Goal: Information Seeking & Learning: Learn about a topic

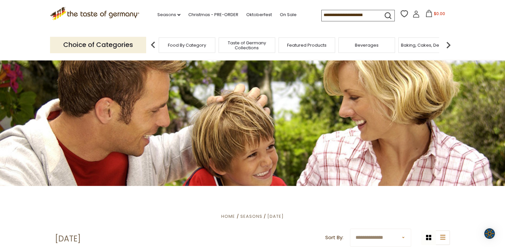
click at [448, 46] on img at bounding box center [447, 44] width 13 height 13
click at [370, 51] on div "Candy" at bounding box center [371, 44] width 57 height 15
click at [370, 48] on div "Candy" at bounding box center [371, 44] width 57 height 15
click at [374, 52] on div "Candy" at bounding box center [371, 44] width 57 height 15
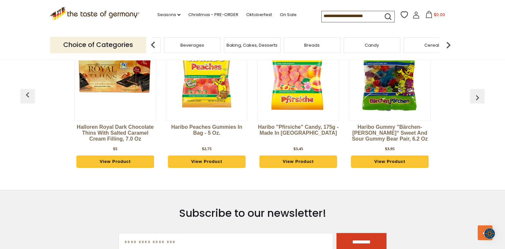
scroll to position [1107, 0]
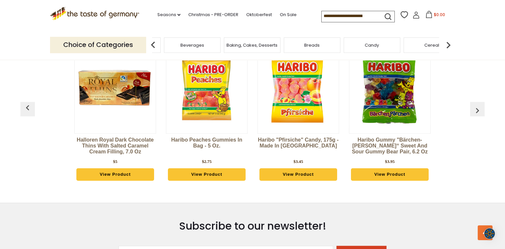
click at [477, 105] on img "button" at bounding box center [477, 110] width 11 height 11
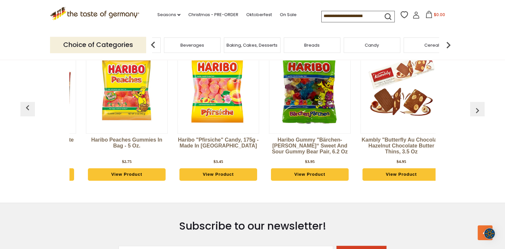
scroll to position [0, 91]
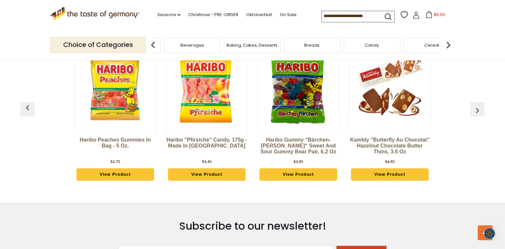
click at [477, 105] on img "button" at bounding box center [477, 110] width 11 height 11
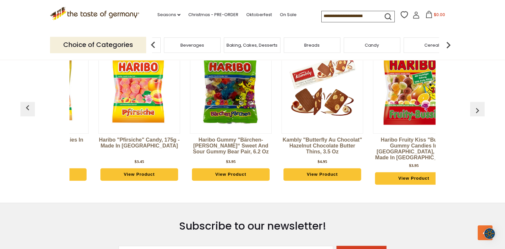
scroll to position [0, 183]
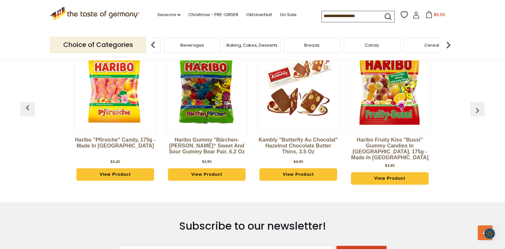
click at [477, 105] on img "button" at bounding box center [477, 110] width 11 height 11
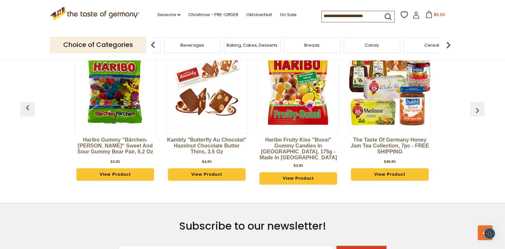
click at [477, 105] on img "button" at bounding box center [477, 110] width 11 height 11
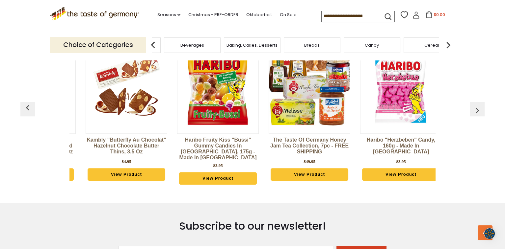
scroll to position [0, 366]
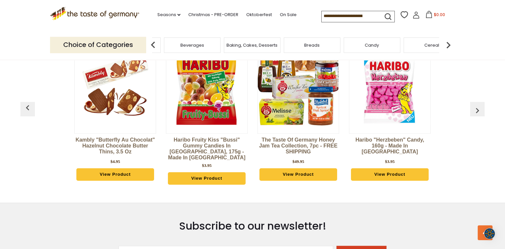
click at [477, 105] on img "button" at bounding box center [477, 110] width 11 height 11
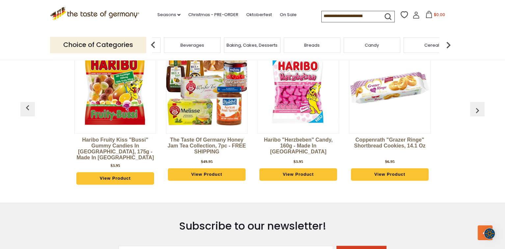
scroll to position [0, 457]
click at [477, 105] on img "button" at bounding box center [477, 110] width 11 height 11
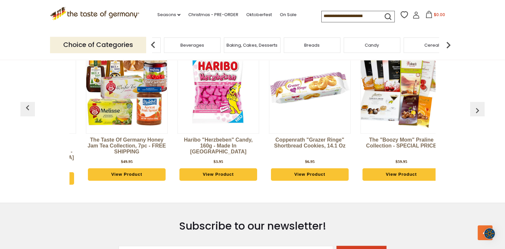
scroll to position [0, 549]
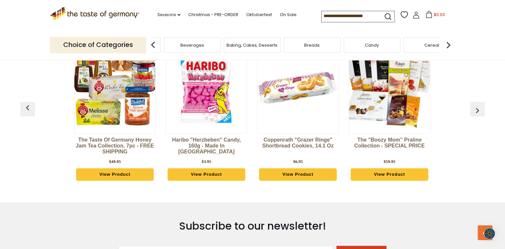
click at [477, 105] on img "button" at bounding box center [477, 110] width 11 height 11
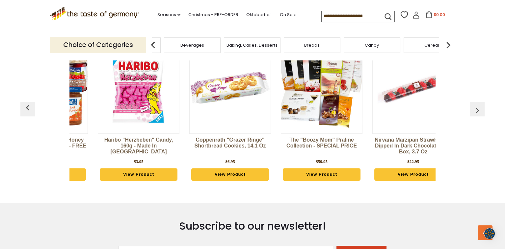
scroll to position [0, 640]
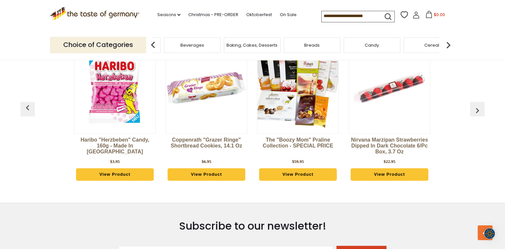
click at [477, 105] on img "button" at bounding box center [477, 110] width 11 height 11
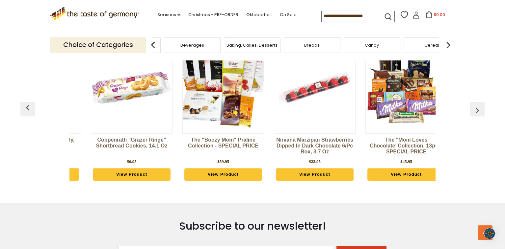
scroll to position [0, 732]
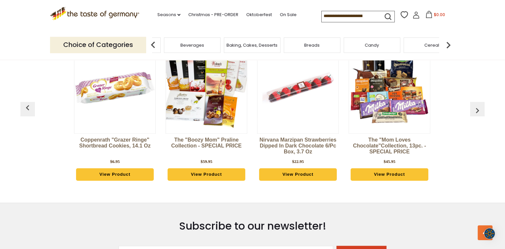
click at [477, 105] on img "button" at bounding box center [477, 110] width 11 height 11
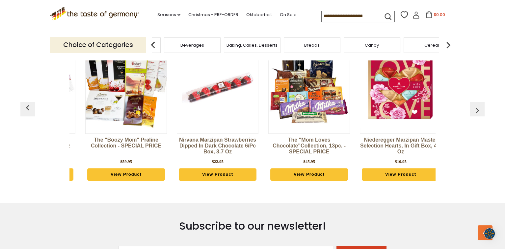
scroll to position [0, 824]
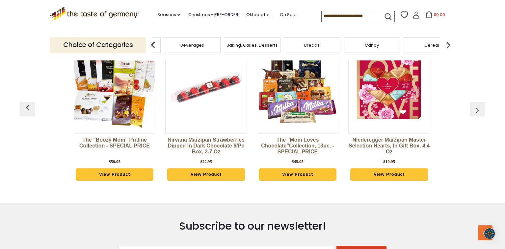
click at [477, 105] on img "button" at bounding box center [477, 110] width 11 height 11
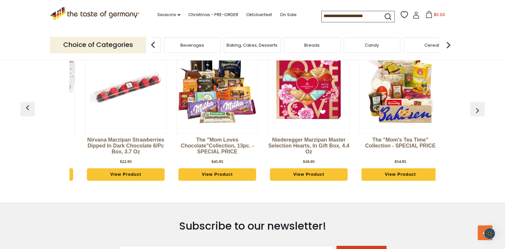
scroll to position [0, 915]
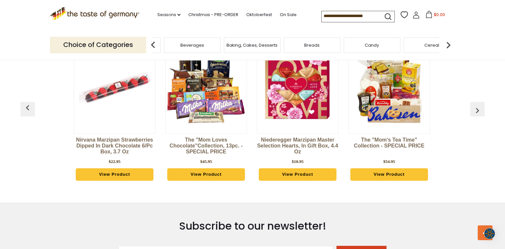
click at [477, 105] on img "button" at bounding box center [477, 110] width 11 height 11
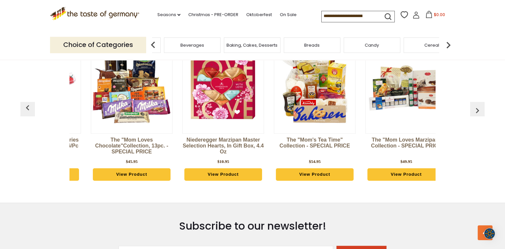
scroll to position [0, 1006]
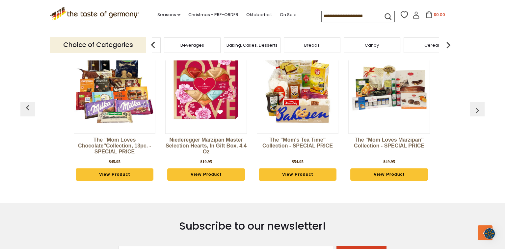
click at [477, 105] on img "button" at bounding box center [477, 110] width 11 height 11
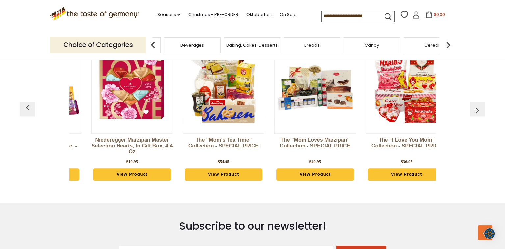
scroll to position [0, 1097]
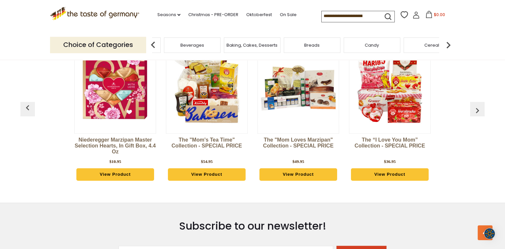
click at [477, 105] on img "button" at bounding box center [477, 110] width 11 height 11
click at [475, 105] on img "button" at bounding box center [477, 110] width 11 height 11
click at [248, 49] on div "Baking, Cakes, Desserts" at bounding box center [257, 44] width 57 height 15
click at [264, 45] on span "Baking, Cakes, Desserts" at bounding box center [261, 45] width 51 height 5
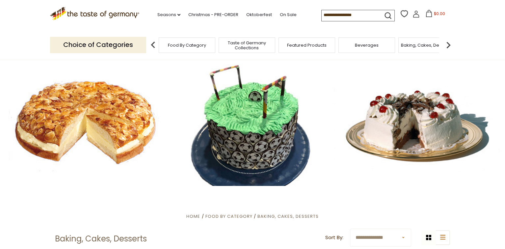
click at [264, 45] on span "Taste of Germany Collections" at bounding box center [246, 45] width 53 height 10
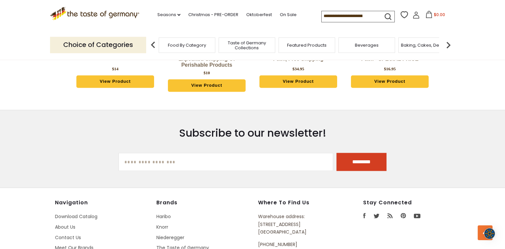
scroll to position [1710, 0]
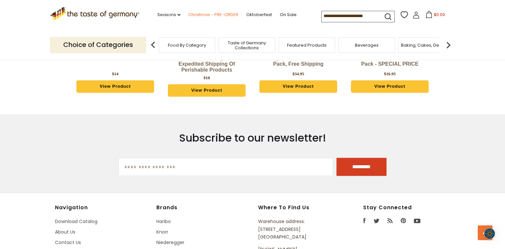
click at [197, 13] on link "Christmas - PRE-ORDER" at bounding box center [213, 14] width 50 height 7
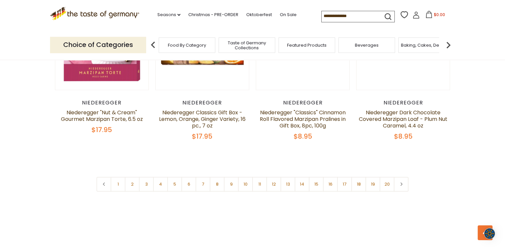
scroll to position [1589, 0]
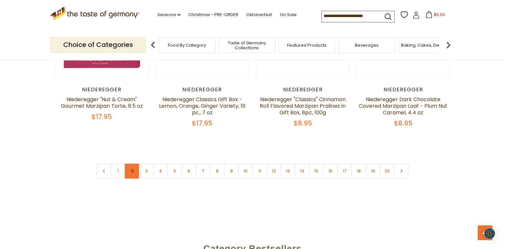
click at [132, 164] on link "2" at bounding box center [132, 171] width 15 height 15
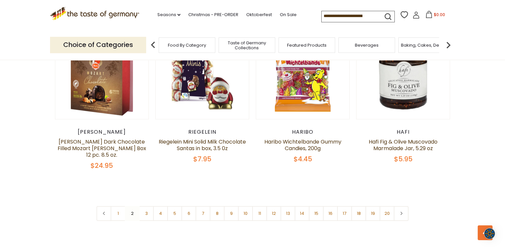
scroll to position [1566, 0]
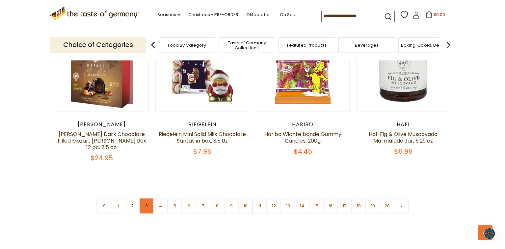
click at [143, 199] on link "3" at bounding box center [146, 206] width 15 height 15
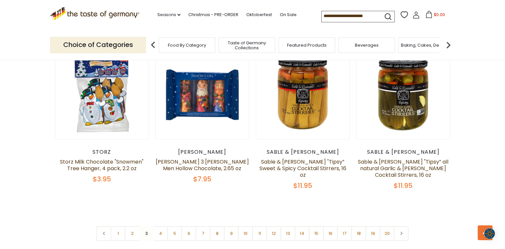
scroll to position [1533, 0]
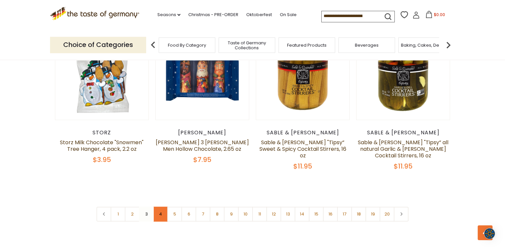
click at [160, 207] on link "4" at bounding box center [160, 214] width 15 height 15
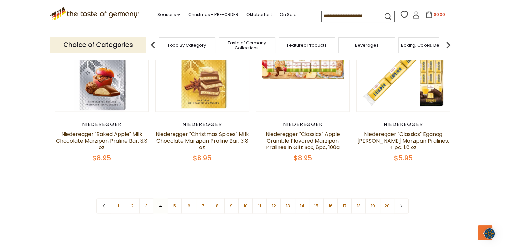
scroll to position [1555, 0]
click at [172, 198] on link "5" at bounding box center [174, 205] width 15 height 15
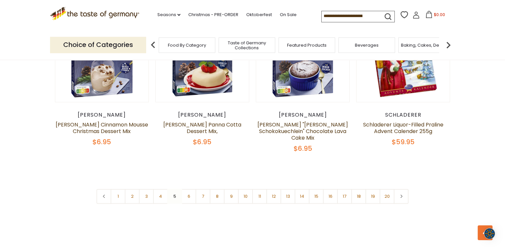
scroll to position [1588, 0]
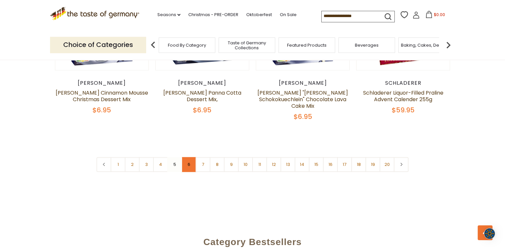
click at [188, 159] on link "6" at bounding box center [188, 164] width 15 height 15
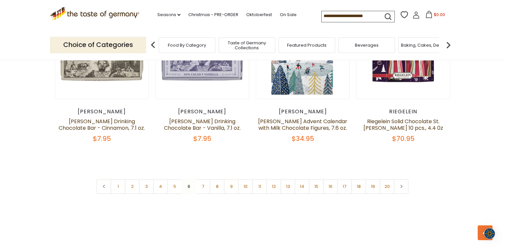
scroll to position [1566, 0]
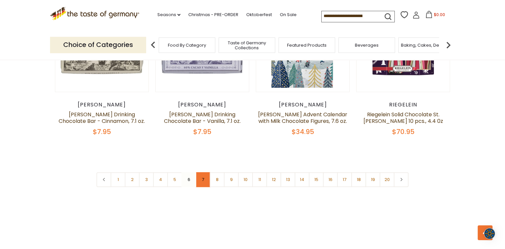
click at [200, 172] on link "7" at bounding box center [202, 179] width 15 height 15
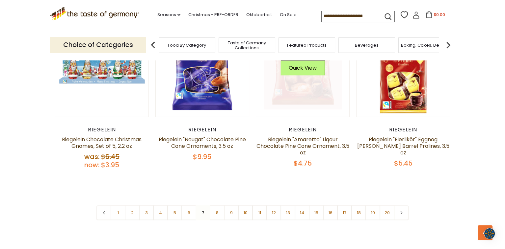
scroll to position [1555, 0]
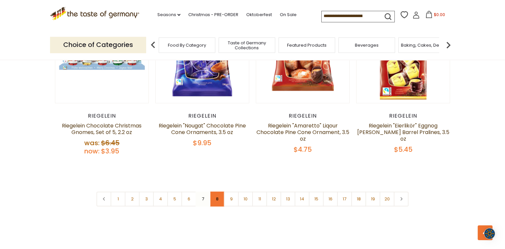
click at [215, 192] on link "8" at bounding box center [216, 199] width 15 height 15
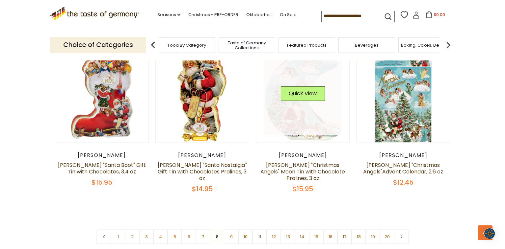
scroll to position [1555, 0]
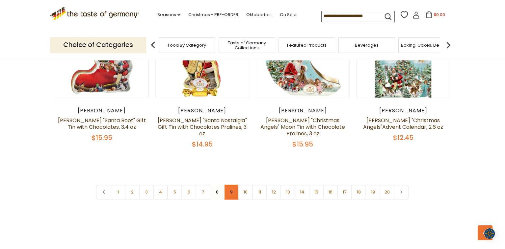
click at [230, 185] on link "9" at bounding box center [231, 192] width 15 height 15
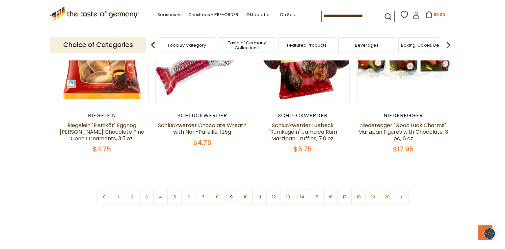
scroll to position [1599, 0]
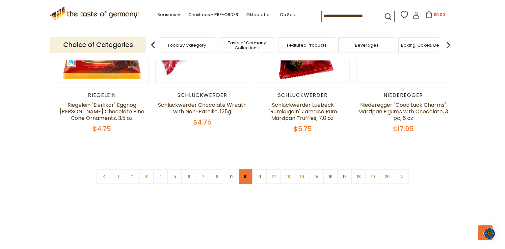
click at [243, 169] on link "10" at bounding box center [245, 176] width 15 height 15
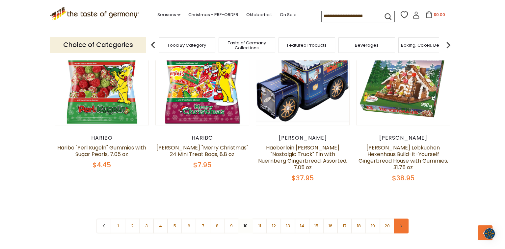
scroll to position [1555, 0]
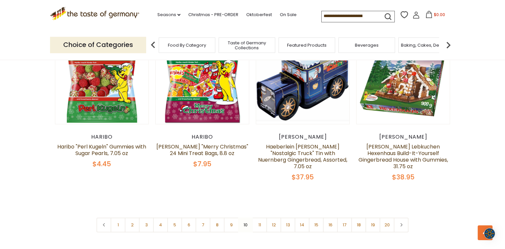
click at [258, 218] on link "11" at bounding box center [259, 225] width 15 height 15
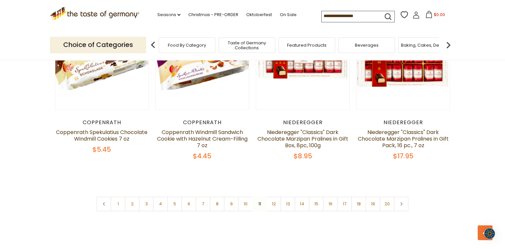
scroll to position [1566, 0]
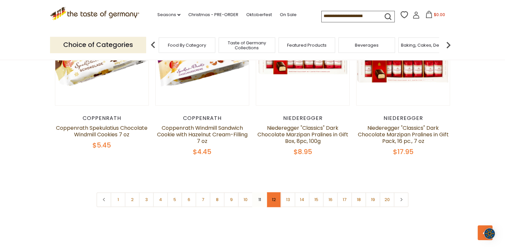
click at [271, 193] on link "12" at bounding box center [273, 199] width 15 height 15
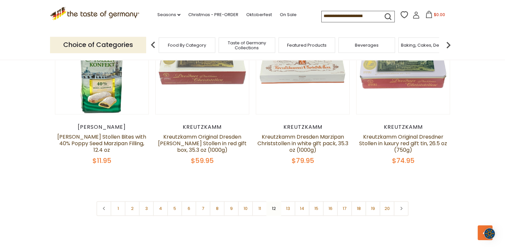
scroll to position [1555, 0]
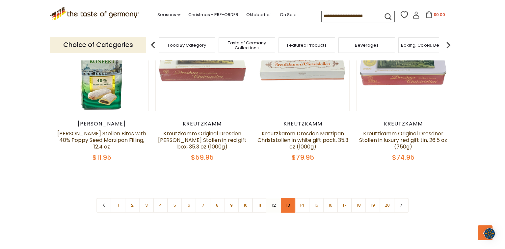
click at [286, 198] on link "13" at bounding box center [287, 205] width 15 height 15
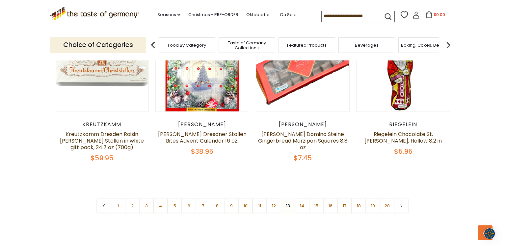
scroll to position [1577, 0]
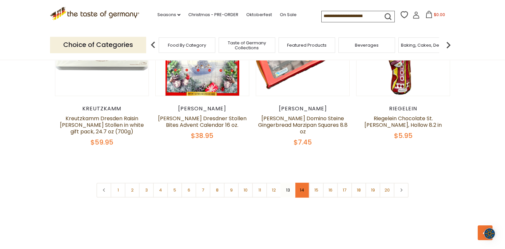
click at [300, 184] on link "14" at bounding box center [301, 190] width 15 height 15
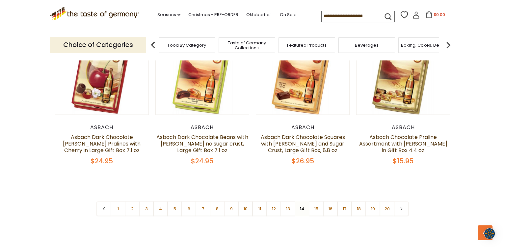
scroll to position [1544, 0]
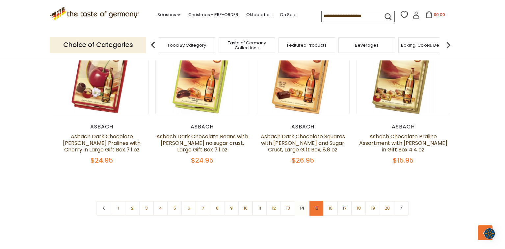
click at [318, 210] on link "15" at bounding box center [315, 208] width 15 height 15
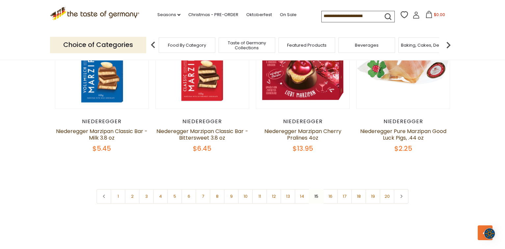
scroll to position [1566, 0]
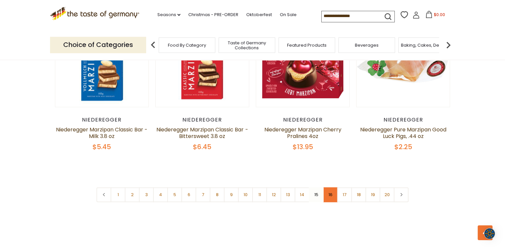
click at [328, 187] on link "16" at bounding box center [330, 194] width 15 height 15
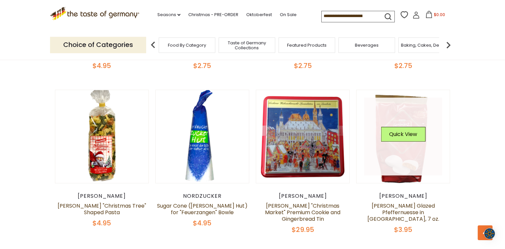
scroll to position [503, 0]
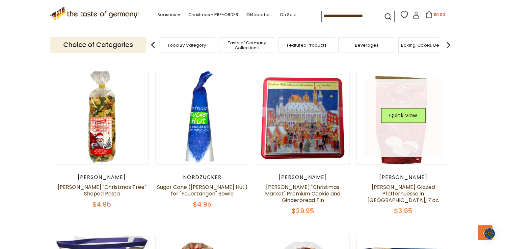
click at [401, 150] on link at bounding box center [403, 118] width 78 height 78
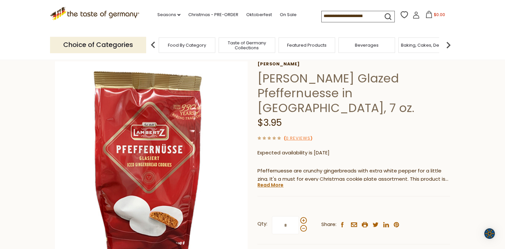
scroll to position [44, 0]
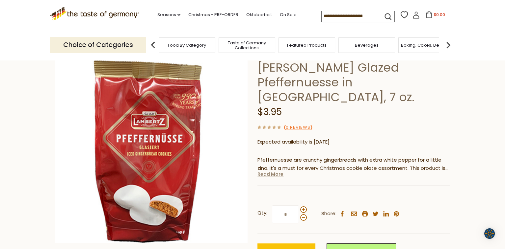
click at [275, 171] on link "Read More" at bounding box center [270, 174] width 26 height 7
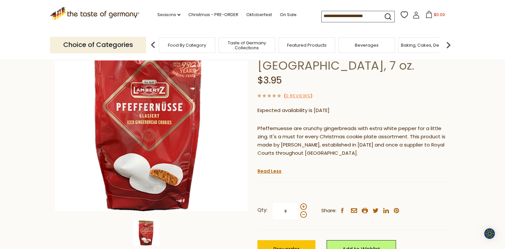
scroll to position [77, 0]
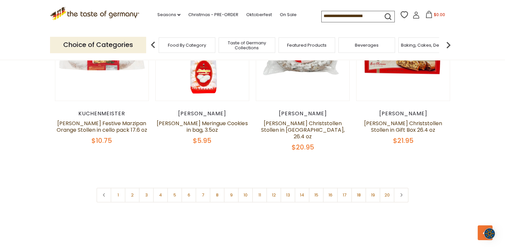
scroll to position [1544, 0]
click at [374, 188] on link "19" at bounding box center [372, 195] width 15 height 15
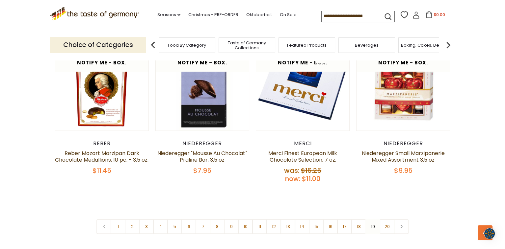
scroll to position [1566, 0]
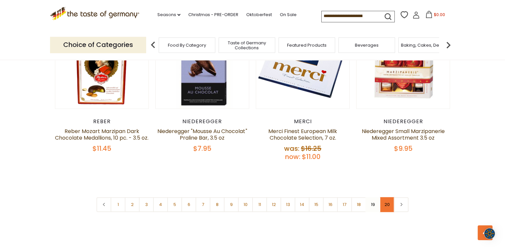
click at [386, 197] on link "20" at bounding box center [386, 204] width 15 height 15
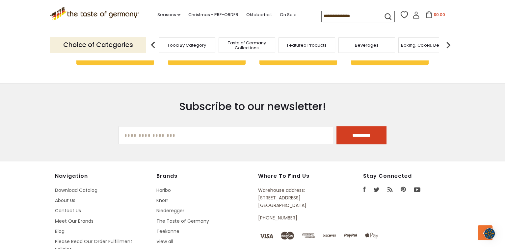
scroll to position [777, 0]
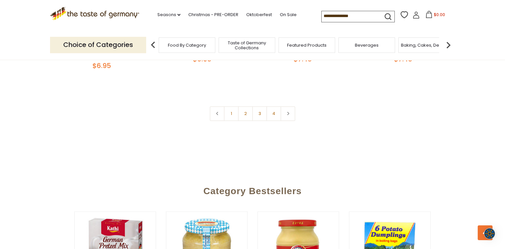
scroll to position [1655, 0]
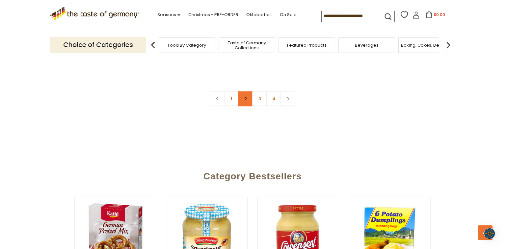
click at [244, 101] on link "2" at bounding box center [245, 98] width 15 height 15
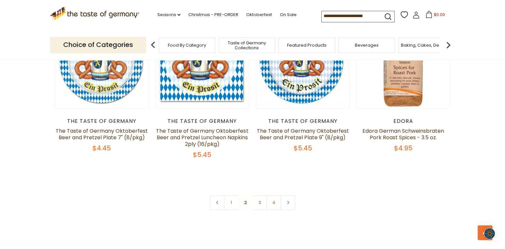
scroll to position [1577, 0]
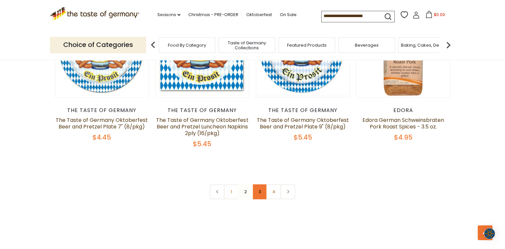
click at [258, 185] on link "3" at bounding box center [259, 192] width 15 height 15
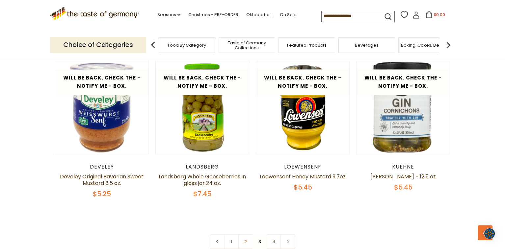
scroll to position [1490, 0]
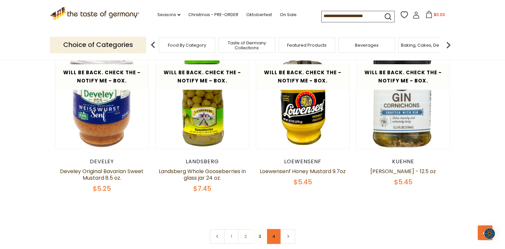
click at [273, 230] on link "4" at bounding box center [273, 236] width 15 height 15
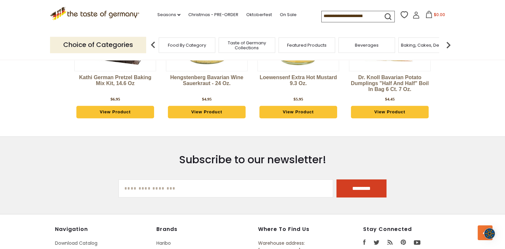
scroll to position [557, 0]
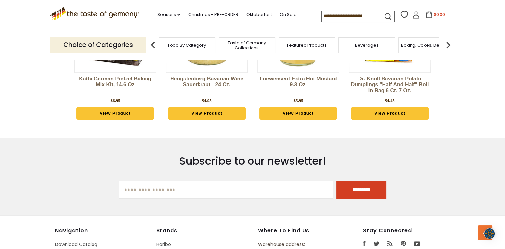
click at [306, 52] on div "Featured Products" at bounding box center [306, 44] width 57 height 15
click at [306, 48] on span "Featured Products" at bounding box center [302, 45] width 39 height 5
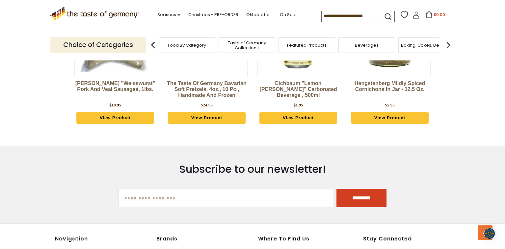
scroll to position [866, 0]
